Goal: Find specific page/section: Find specific page/section

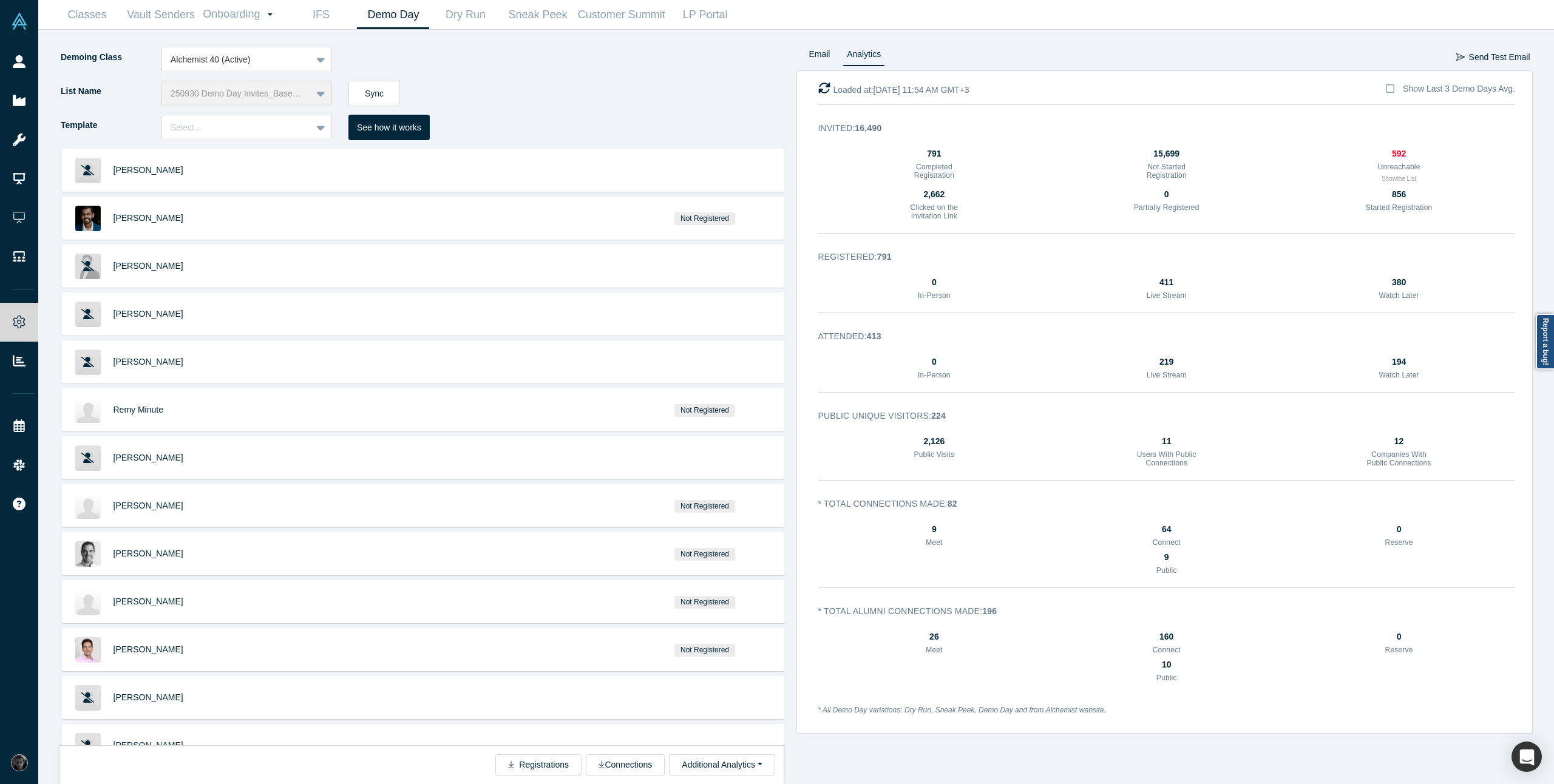
click at [25, 66] on icon at bounding box center [19, 62] width 13 height 13
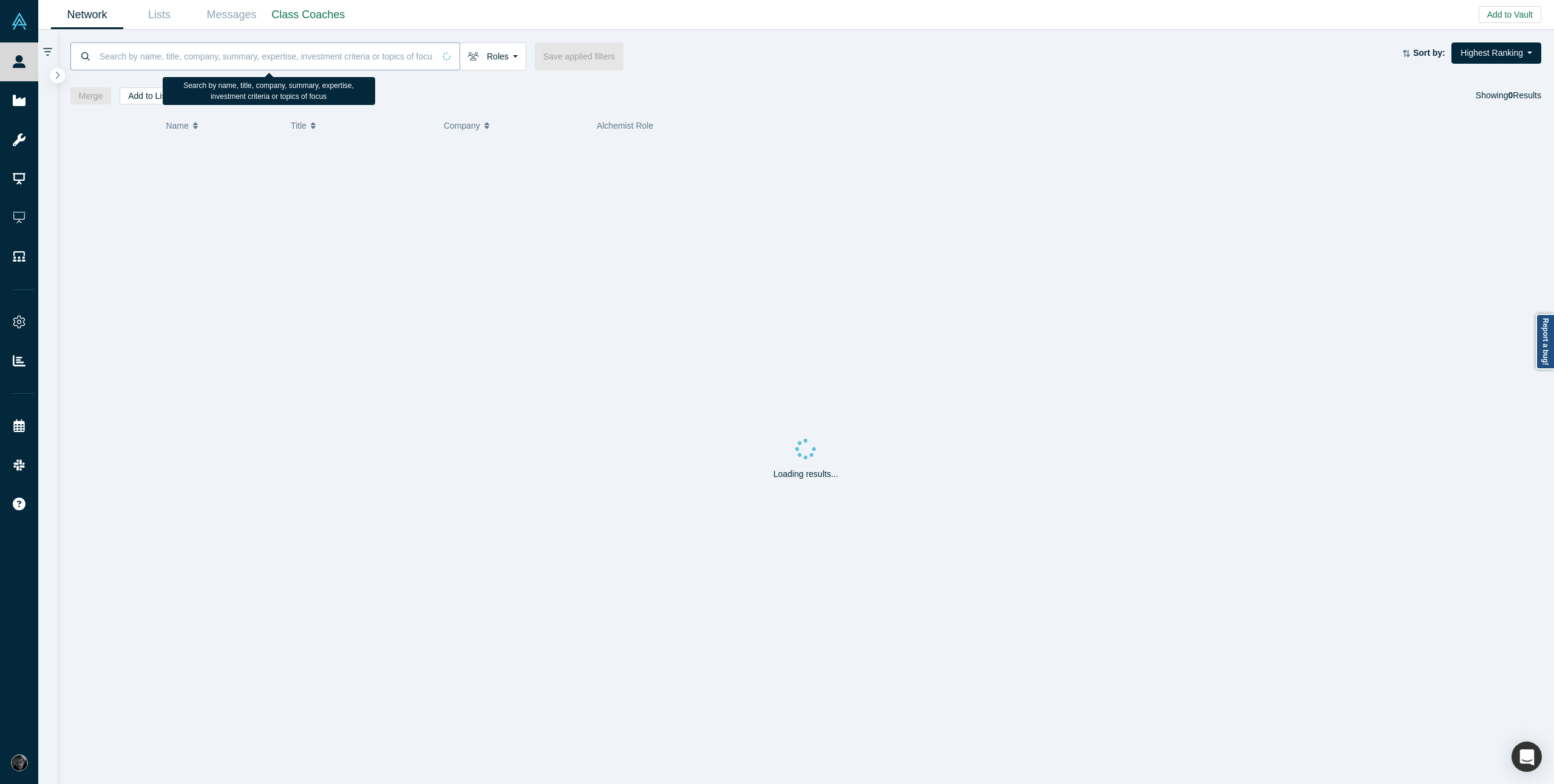
click at [346, 62] on input at bounding box center [267, 56] width 336 height 29
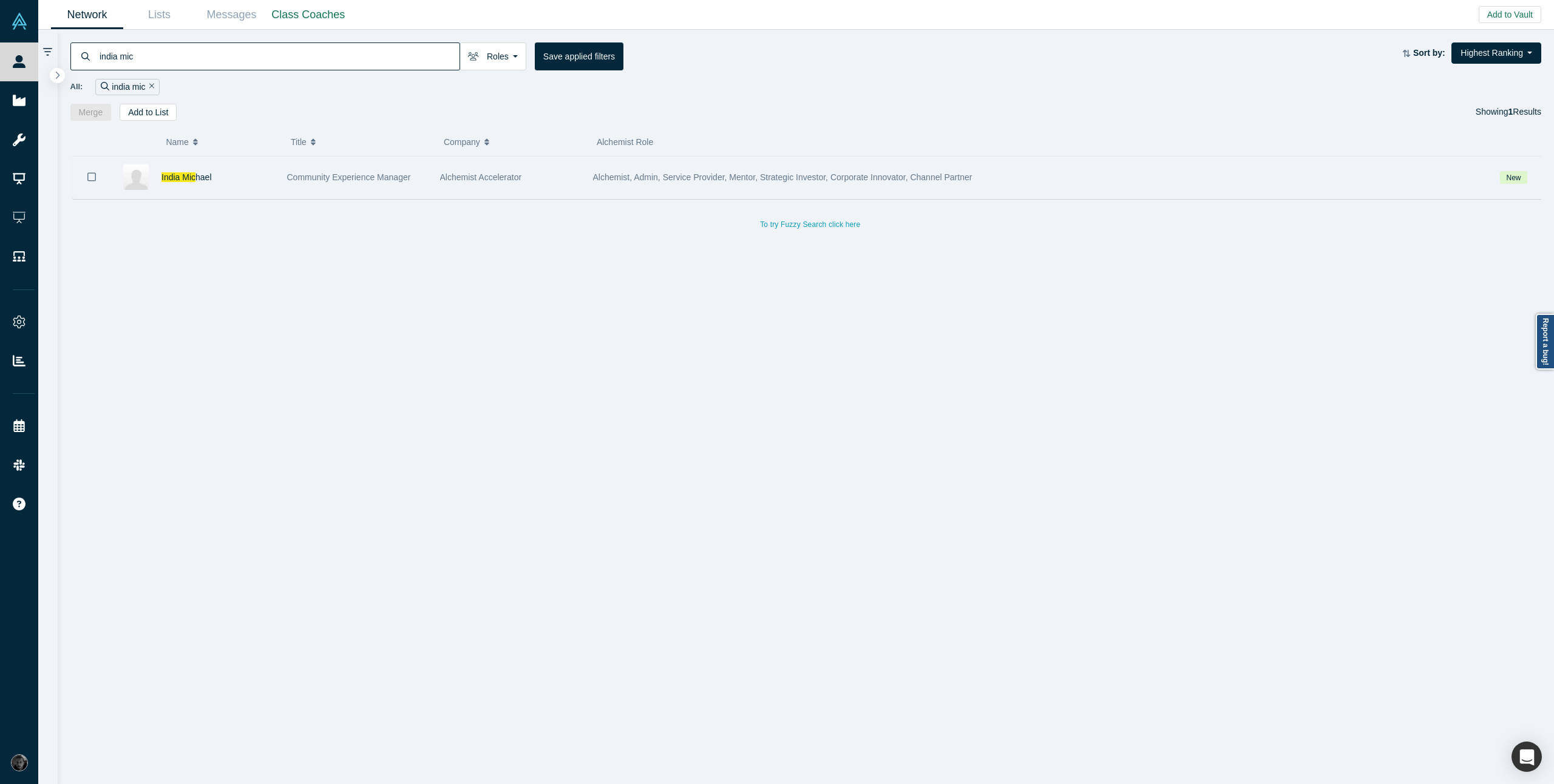
type input "india mic"
click at [239, 192] on div "India Mic hael" at bounding box center [218, 177] width 113 height 42
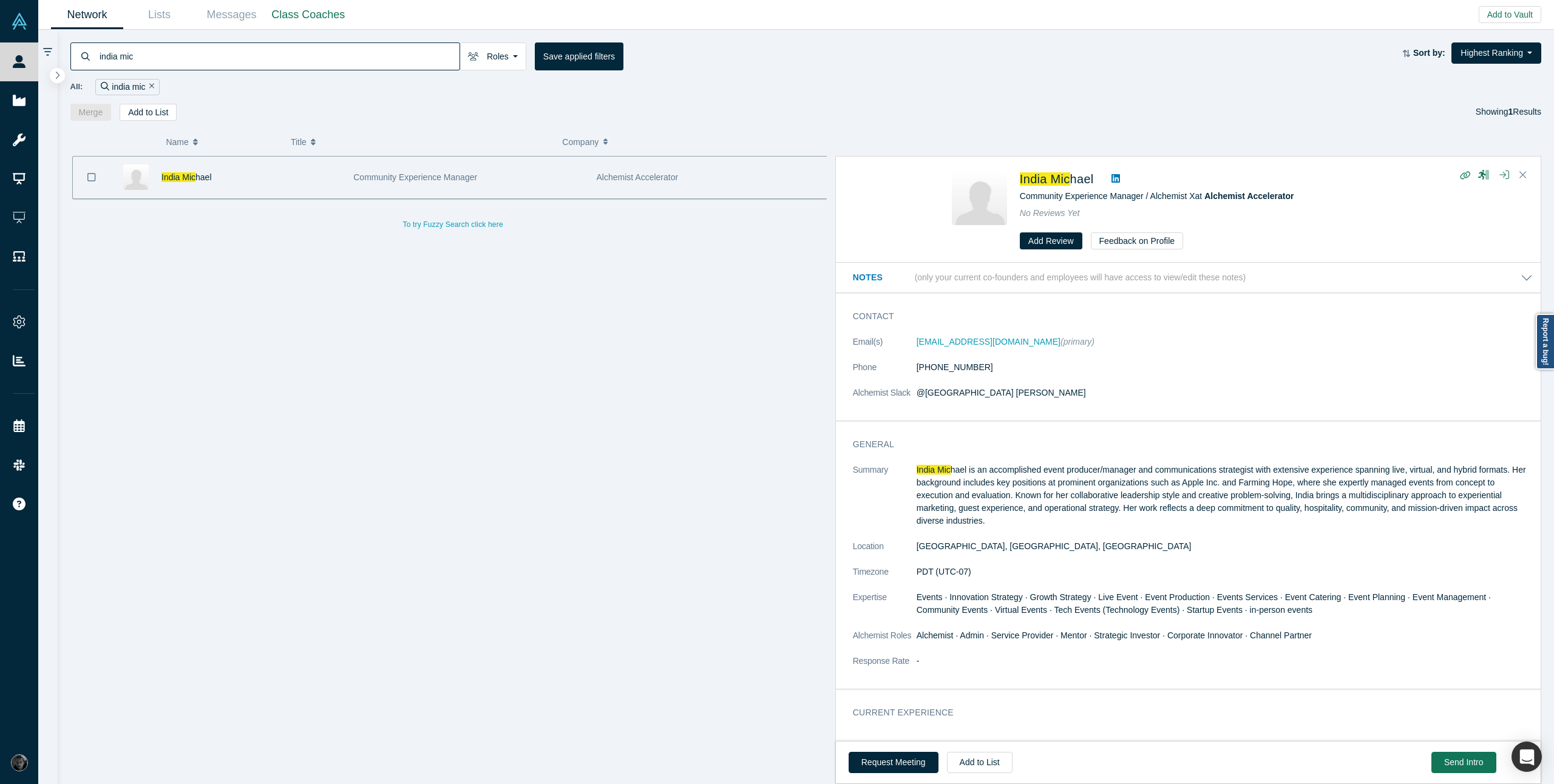
drag, startPoint x: 1075, startPoint y: 178, endPoint x: 761, endPoint y: 331, distance: 349.3
click at [692, 380] on div "India Mic hael Community Experience Manager Alchemist Accelerator To try Fuzzy …" at bounding box center [806, 471] width 1472 height 629
drag, startPoint x: 1013, startPoint y: 183, endPoint x: 1108, endPoint y: 185, distance: 95.0
click at [1108, 185] on div "India Mic hael Community Experience Manager / Alchemist X at Alchemist Accelera…" at bounding box center [1190, 210] width 477 height 80
copy div "India Mic hael"
